Goal: Transaction & Acquisition: Book appointment/travel/reservation

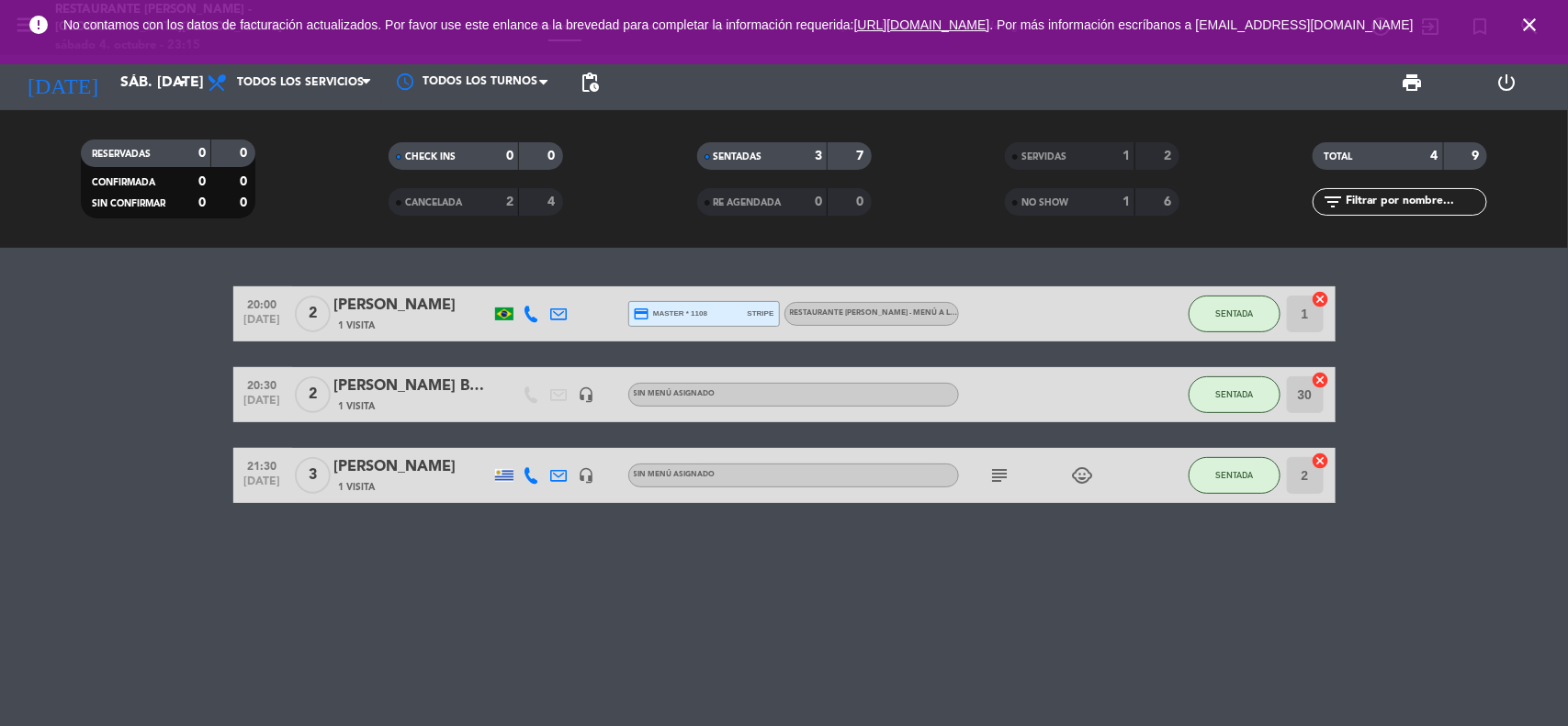
click at [1530, 35] on icon "close" at bounding box center [1528, 25] width 22 height 22
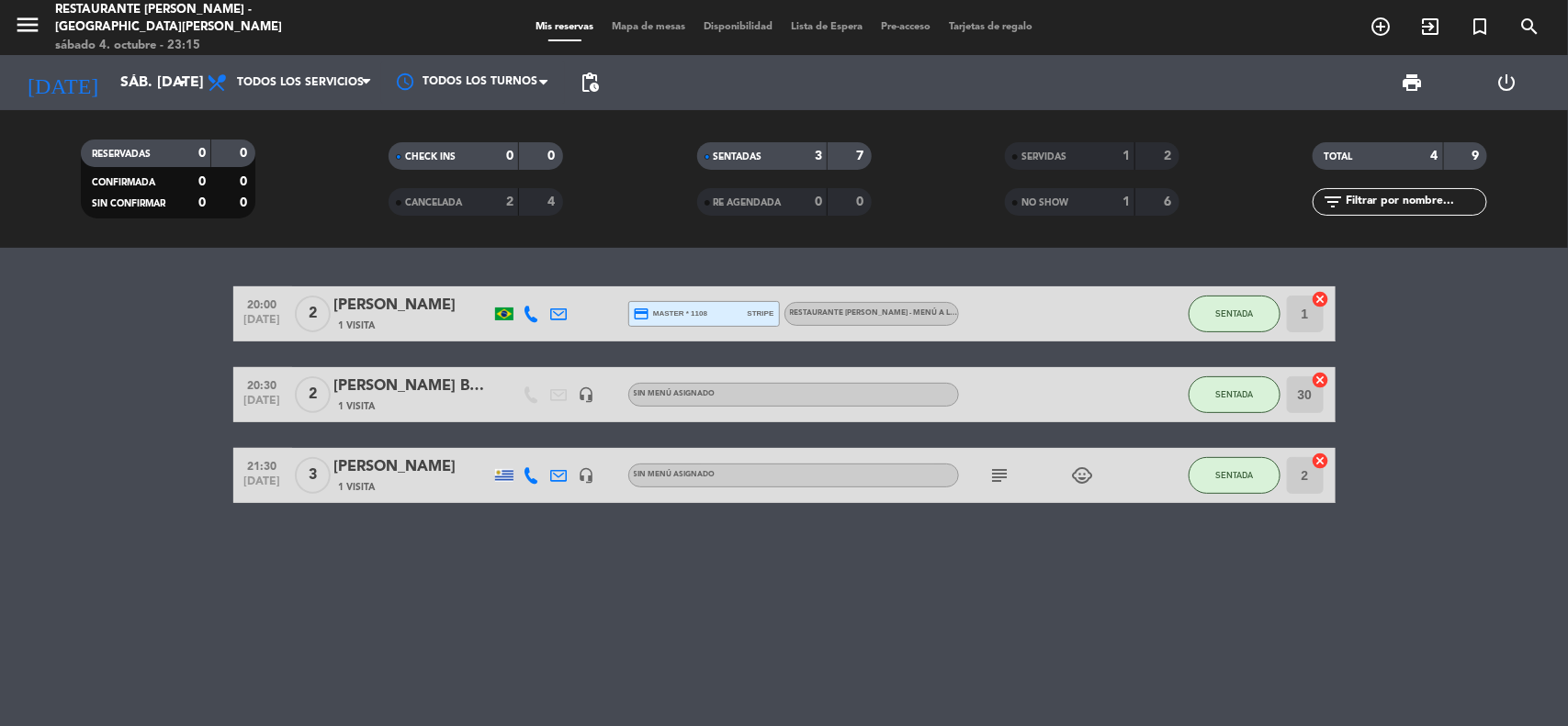
click at [10, 27] on div "menu Restaurante [GEOGRAPHIC_DATA] - [GEOGRAPHIC_DATA][PERSON_NAME] sábado 4. o…" at bounding box center [196, 27] width 392 height 54
click at [20, 27] on icon "menu" at bounding box center [27, 25] width 27 height 27
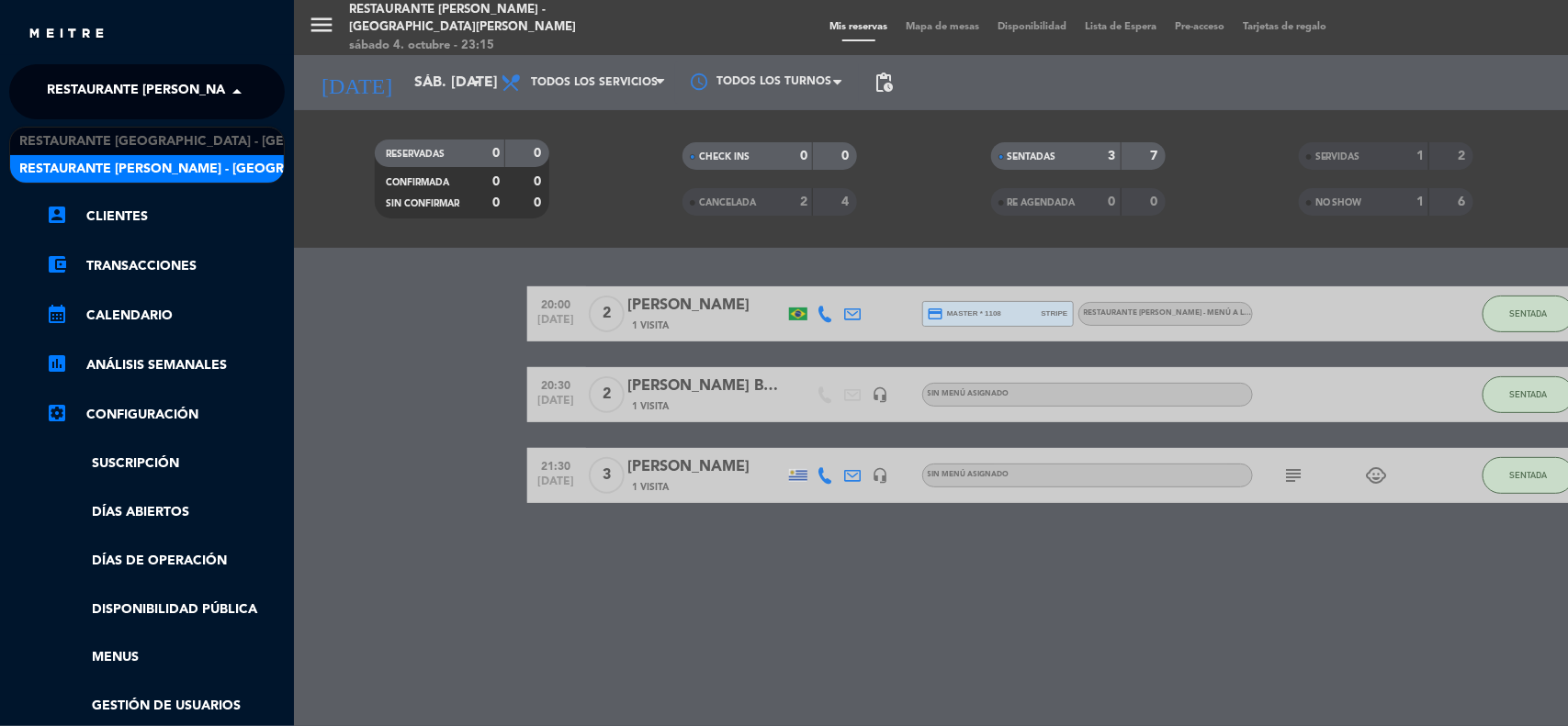
click at [154, 101] on span "Restaurante [PERSON_NAME] - [GEOGRAPHIC_DATA][PERSON_NAME]" at bounding box center [274, 92] width 455 height 39
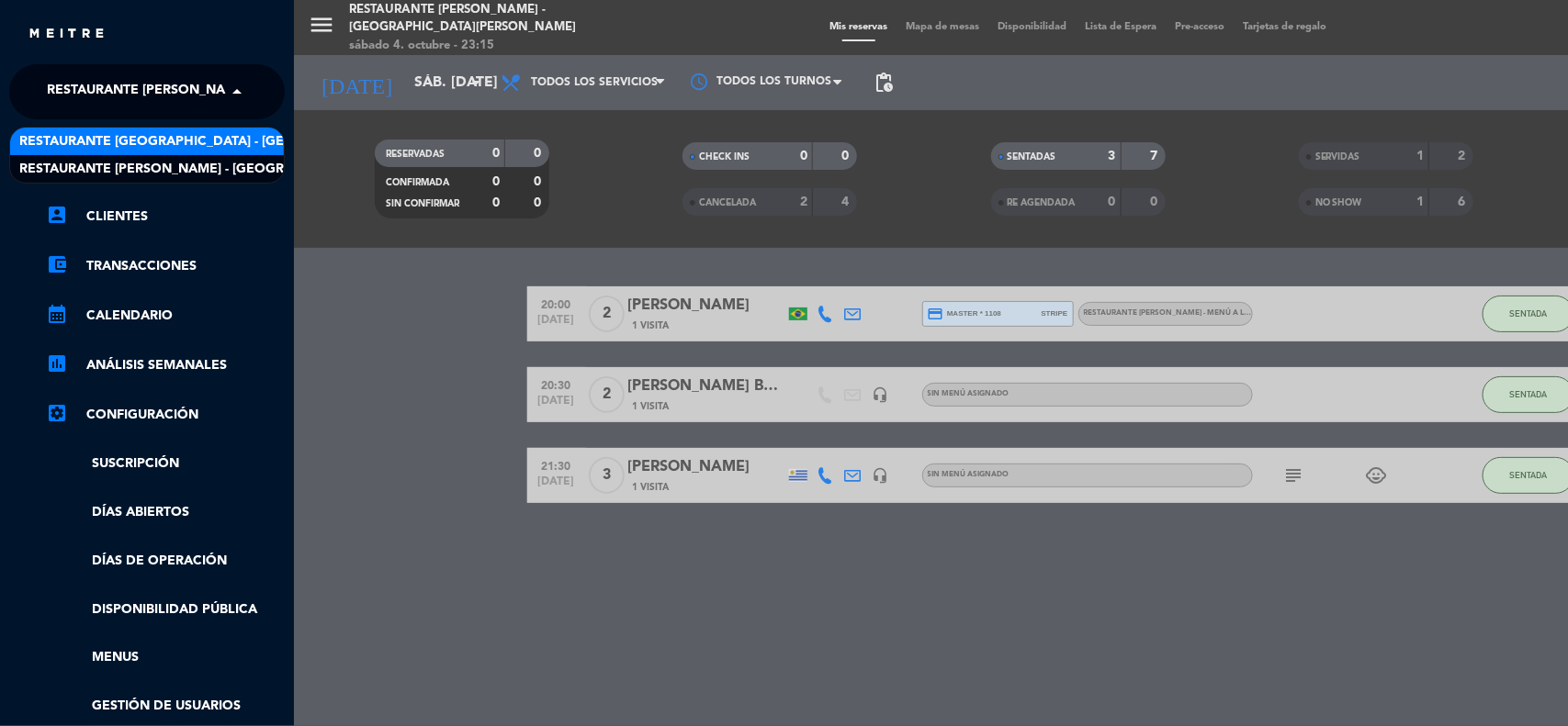
click at [220, 134] on span "Restaurante [GEOGRAPHIC_DATA] - [GEOGRAPHIC_DATA][PERSON_NAME]" at bounding box center [261, 142] width 484 height 21
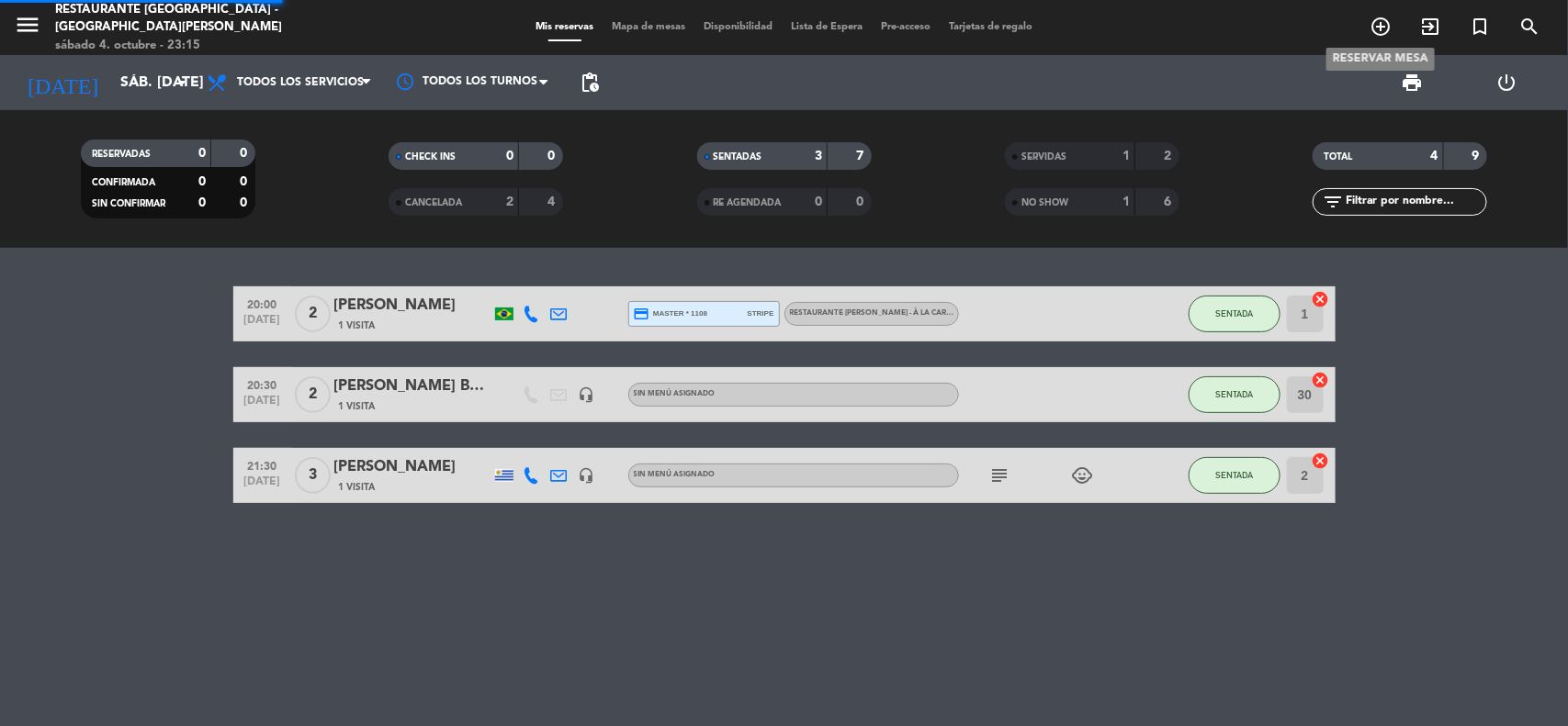
click at [1362, 32] on span "add_circle_outline" at bounding box center [1380, 27] width 49 height 31
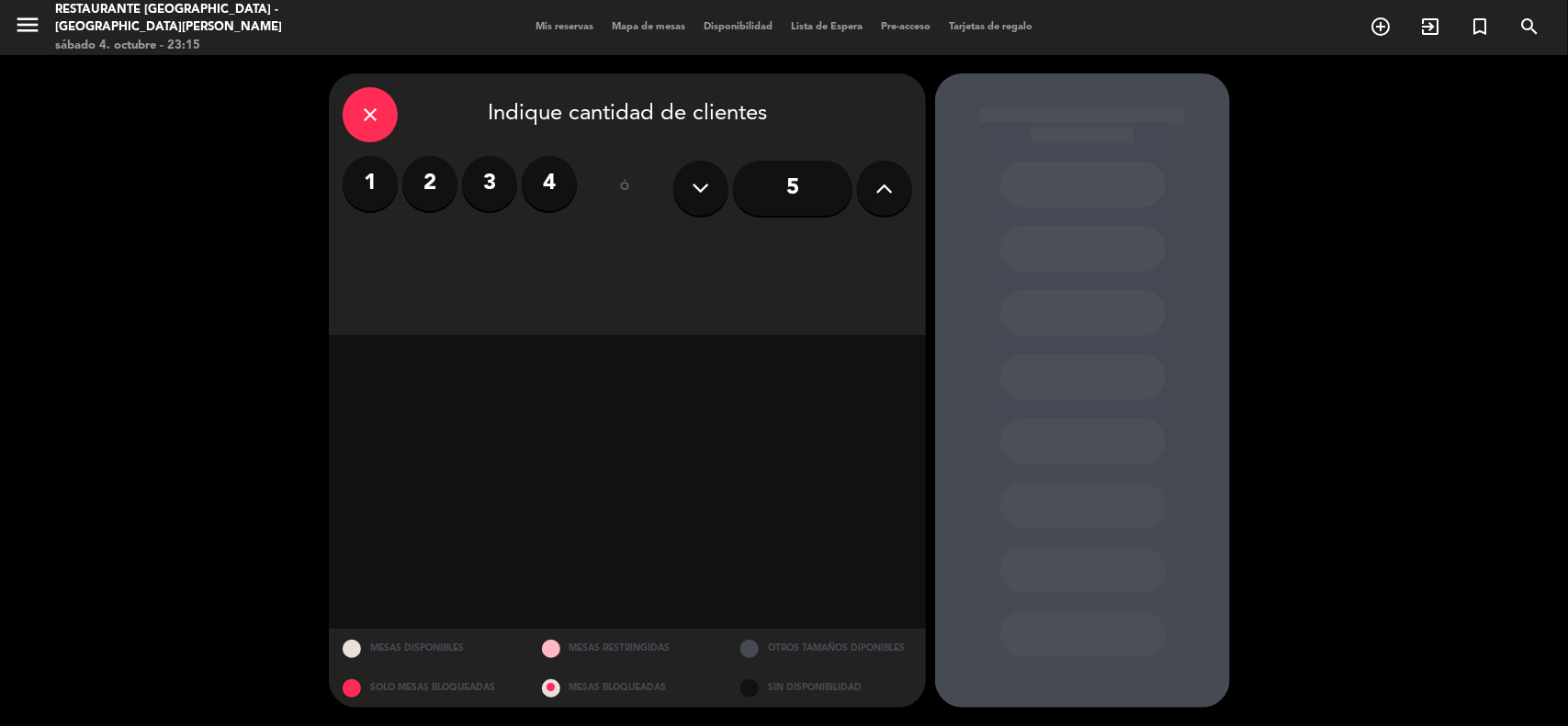
click at [431, 190] on label "2" at bounding box center [429, 184] width 55 height 55
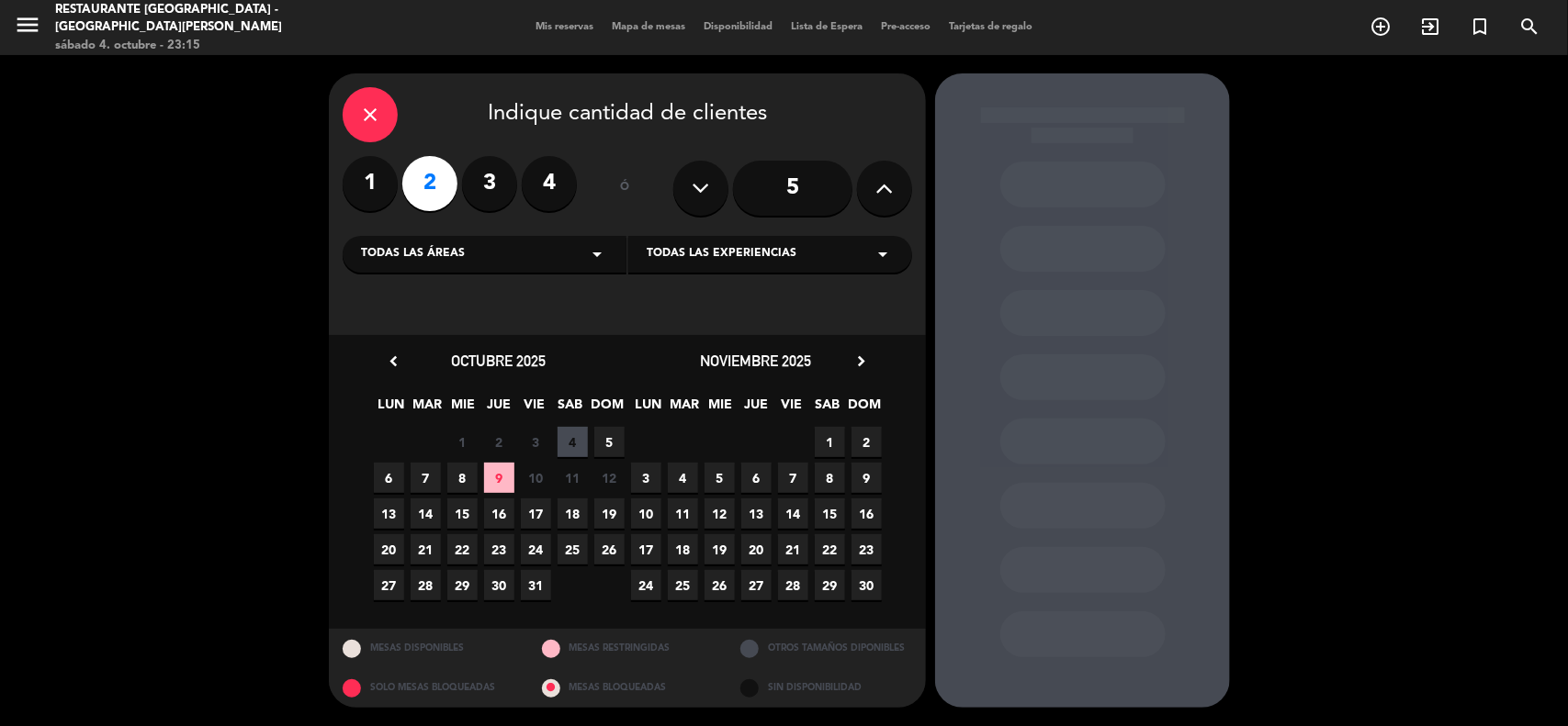
click at [611, 436] on span "5" at bounding box center [610, 442] width 30 height 30
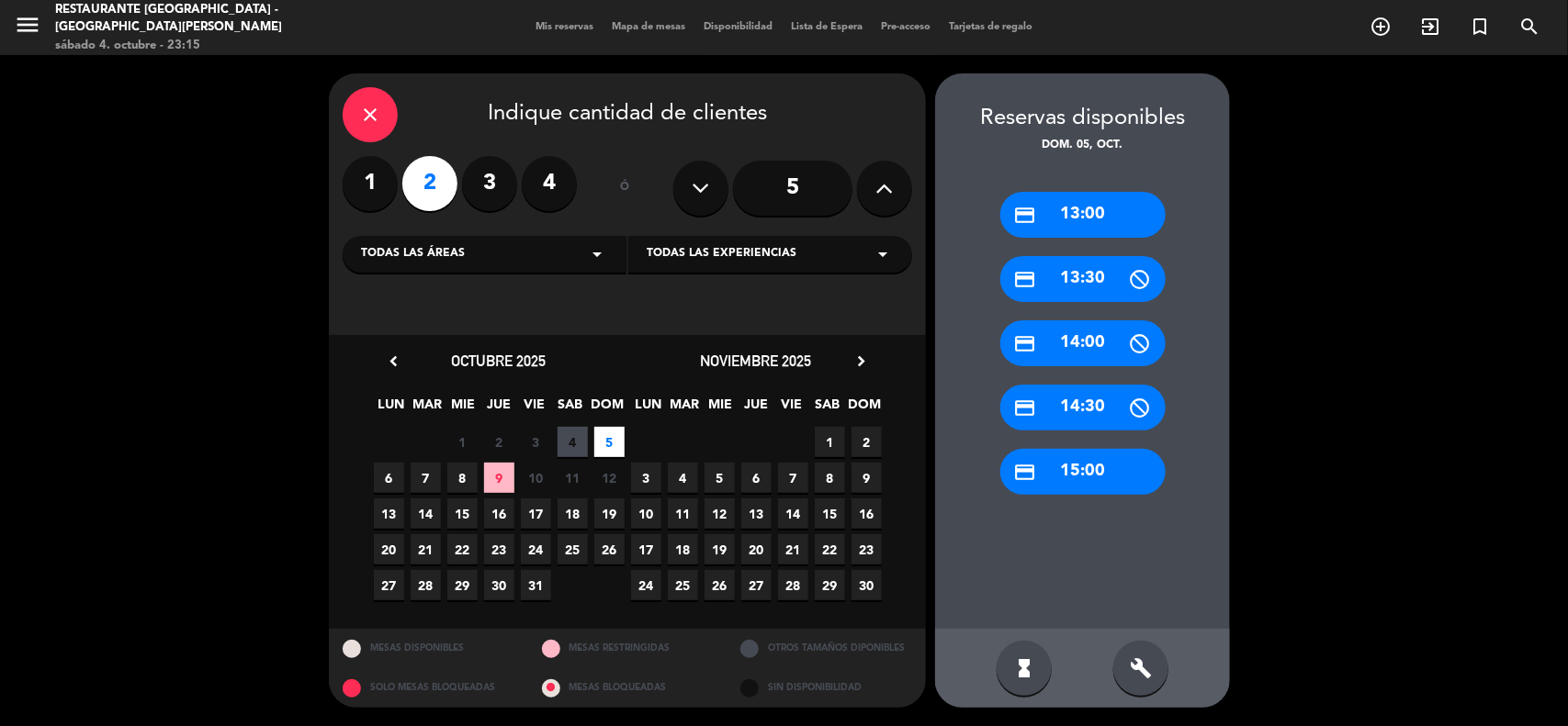
click at [1102, 395] on div "credit_card 14:30" at bounding box center [1083, 408] width 165 height 45
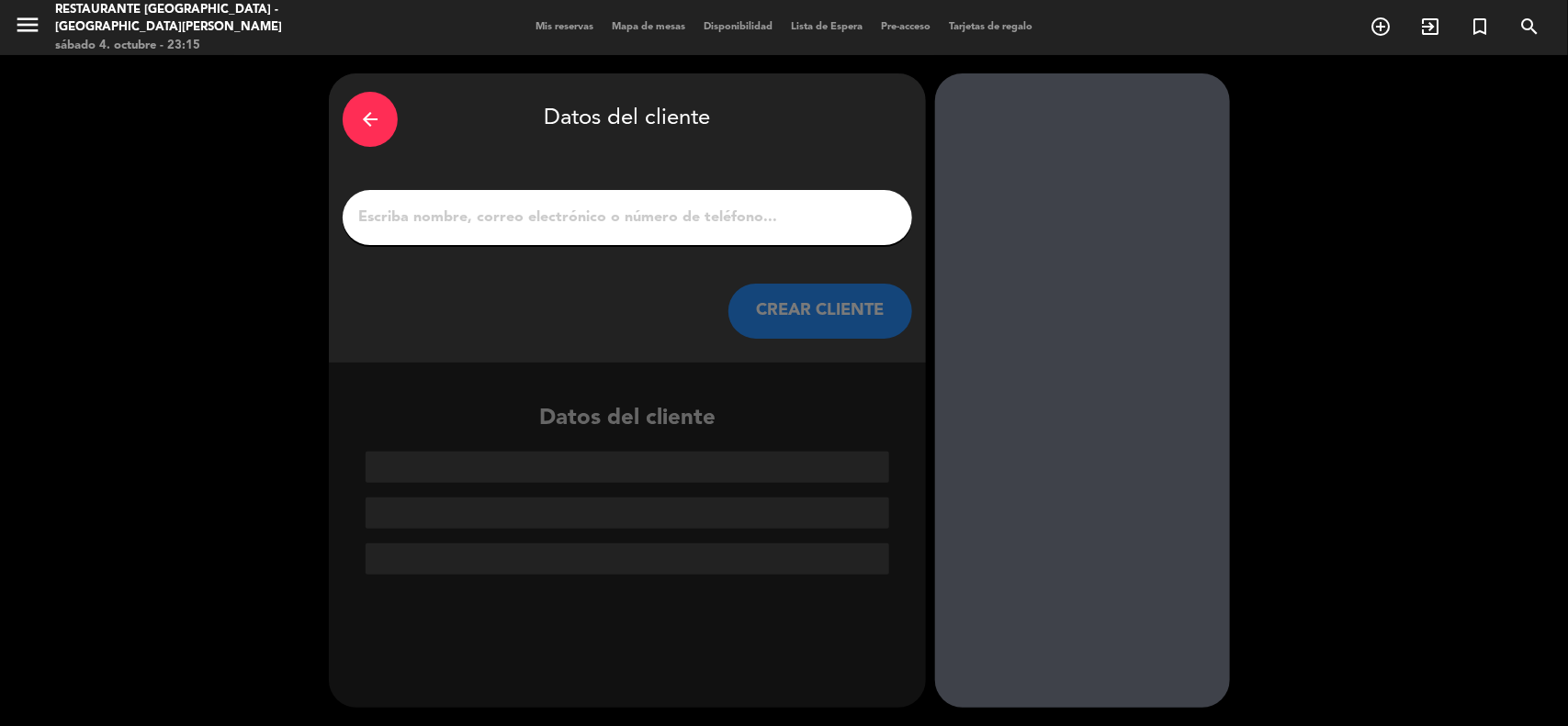
click at [639, 221] on input "1" at bounding box center [628, 217] width 542 height 26
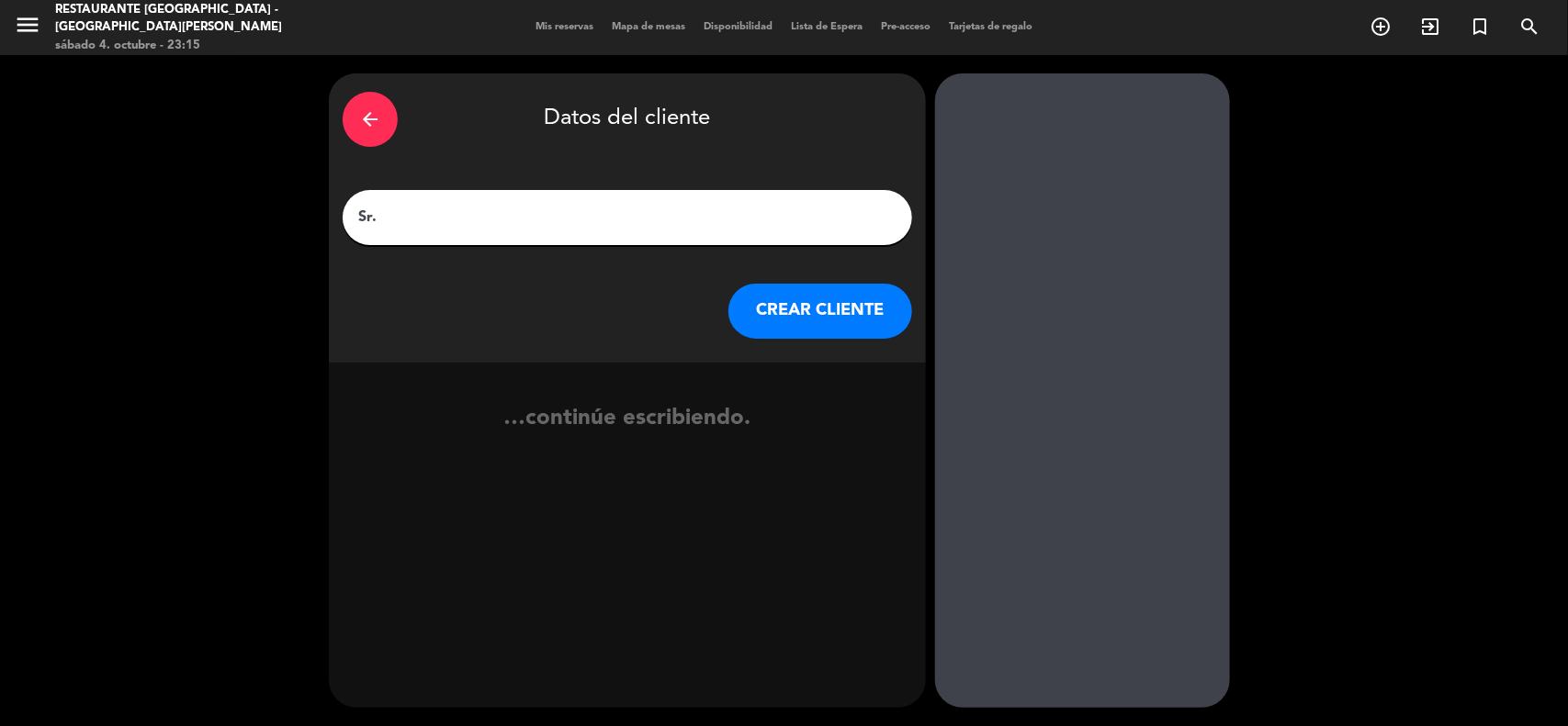
paste input "[PERSON_NAME]"
type input "Sr. [PERSON_NAME]"
click at [786, 336] on button "CREAR CLIENTE" at bounding box center [820, 311] width 184 height 55
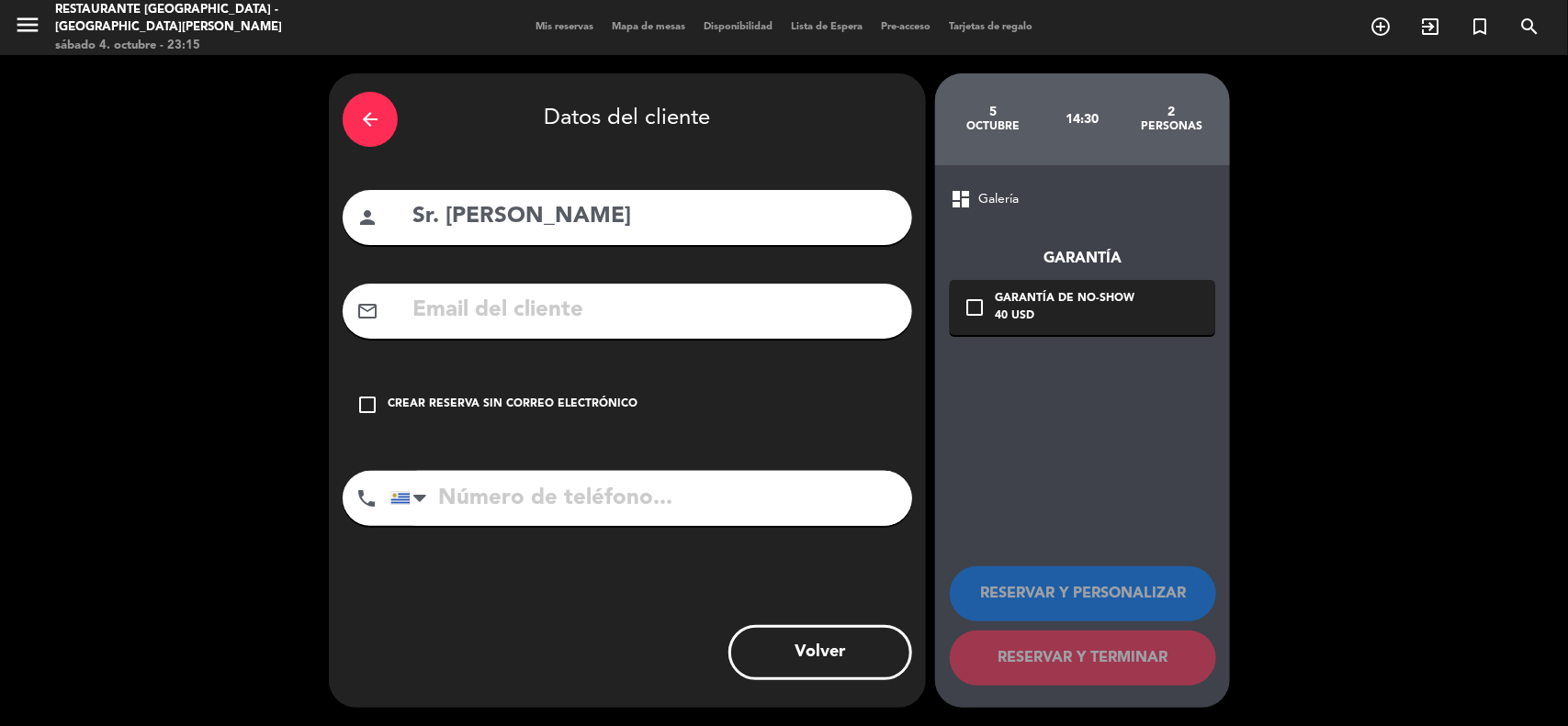
click at [611, 318] on input "text" at bounding box center [654, 311] width 487 height 38
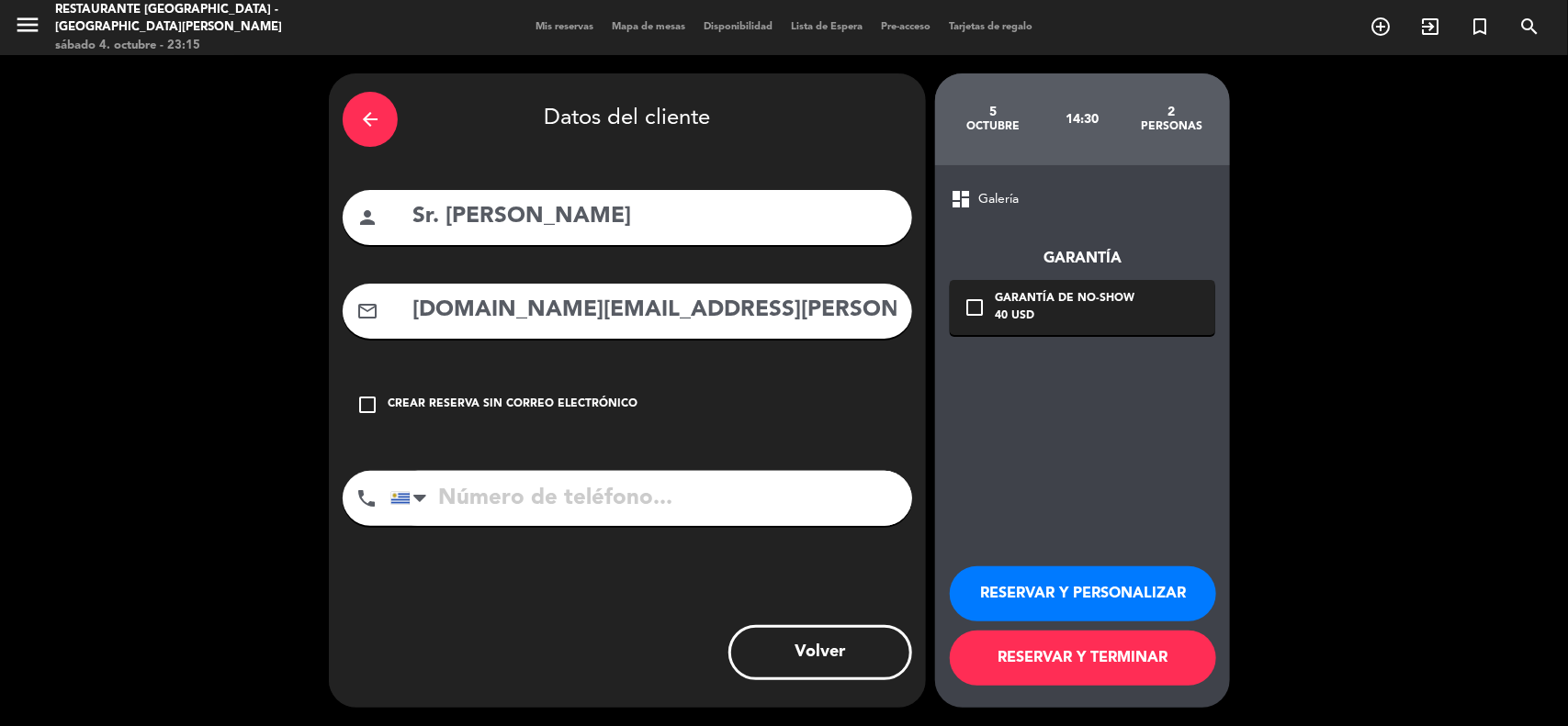
type input "[DOMAIN_NAME][EMAIL_ADDRESS][PERSON_NAME][DOMAIN_NAME]"
click at [1098, 578] on button "RESERVAR Y PERSONALIZAR" at bounding box center [1083, 594] width 266 height 55
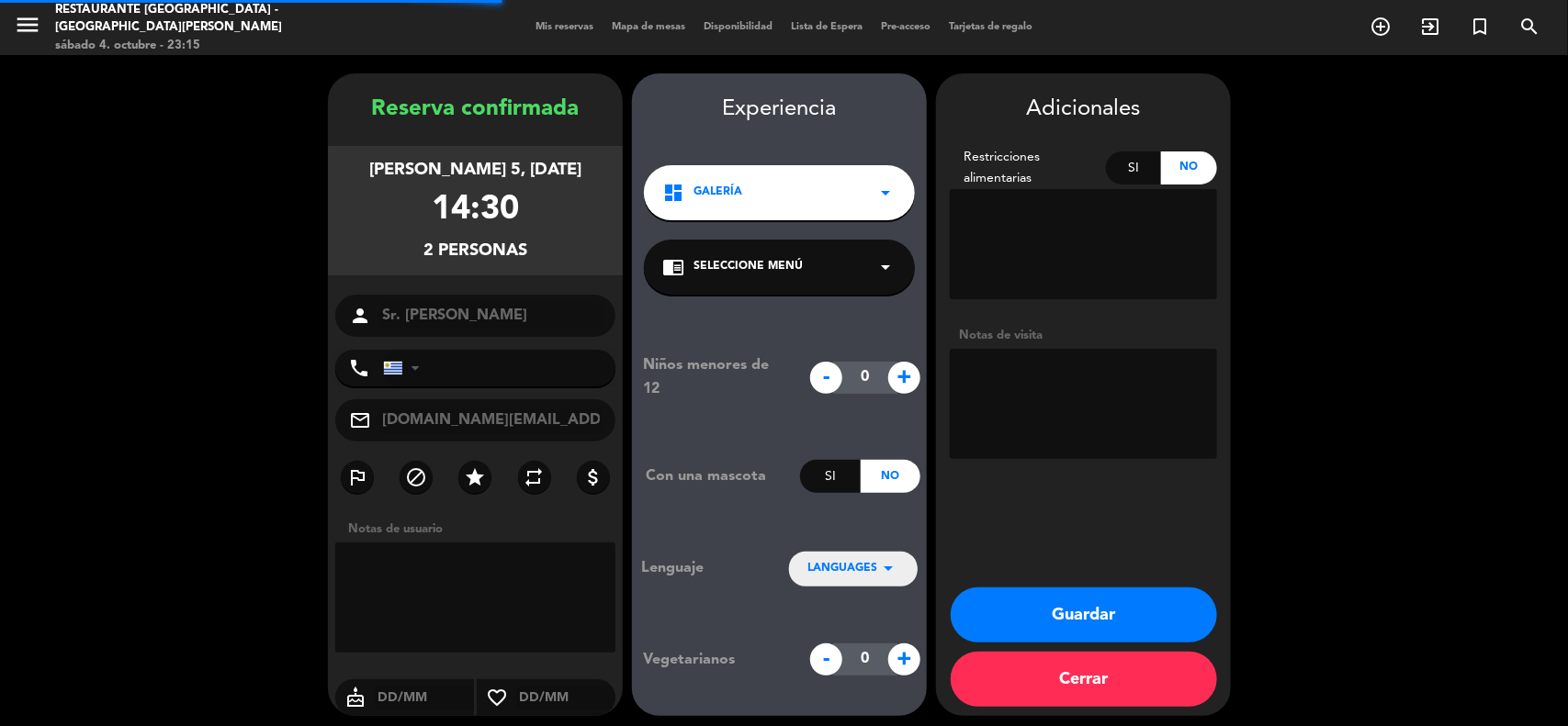
scroll to position [8, 0]
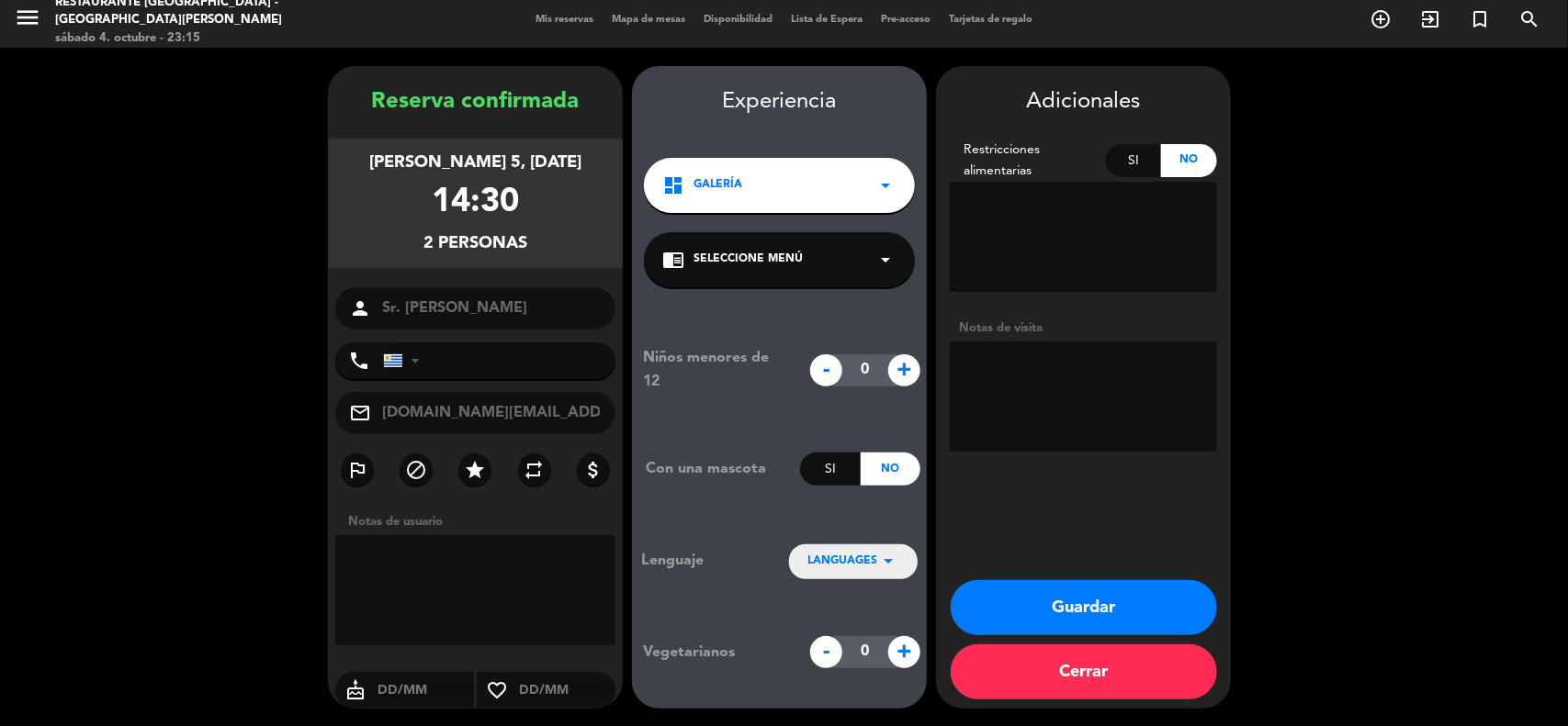
click at [478, 555] on textarea at bounding box center [475, 590] width 280 height 110
paste textarea "La señora es intolerante a la Lactosa"
type textarea "La señora es intolerante a la Lactosa."
click at [1068, 606] on button "Guardar" at bounding box center [1084, 608] width 266 height 55
